Goal: Find specific page/section: Find specific page/section

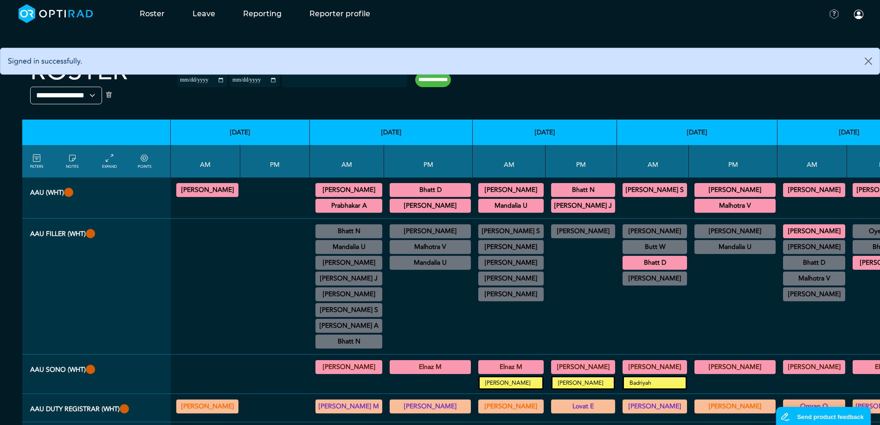
click at [558, 257] on div at bounding box center [581, 295] width 64 height 110
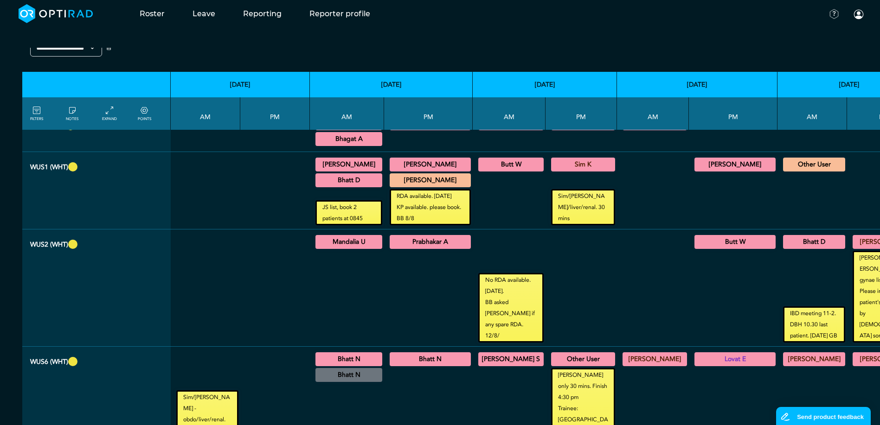
scroll to position [603, 0]
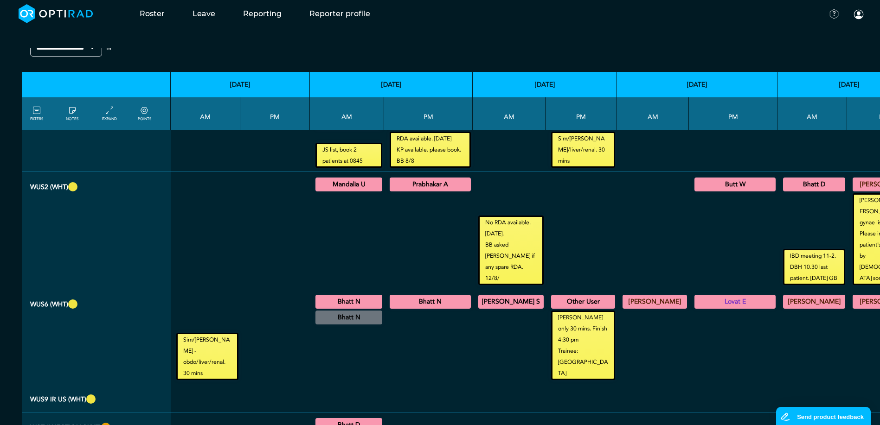
click at [496, 302] on summary "[PERSON_NAME] S" at bounding box center [510, 301] width 63 height 11
click at [500, 302] on summary "[PERSON_NAME] S" at bounding box center [510, 301] width 63 height 11
click at [242, 157] on td at bounding box center [275, 133] width 70 height 77
